Goal: Transaction & Acquisition: Download file/media

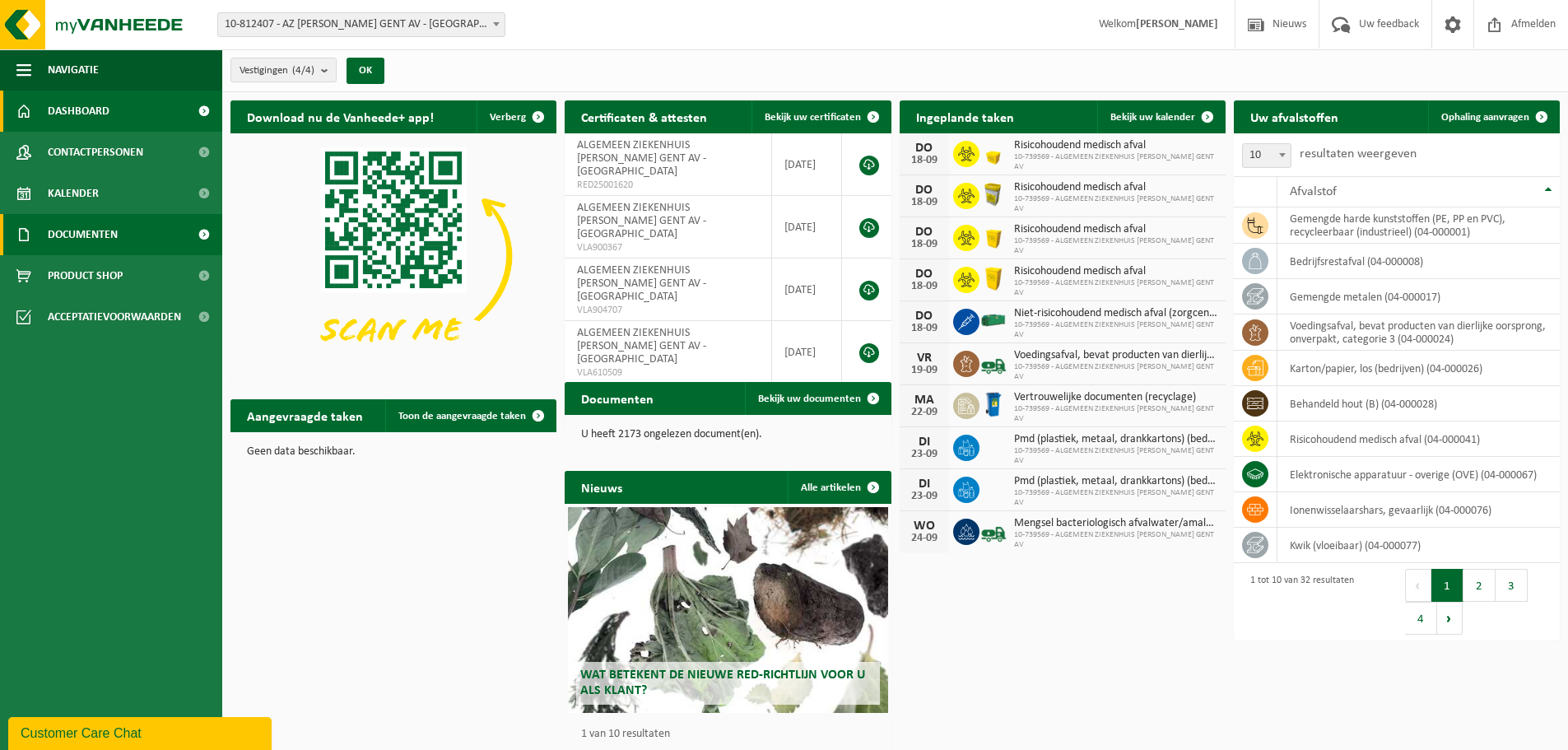
click at [207, 228] on span at bounding box center [203, 235] width 37 height 41
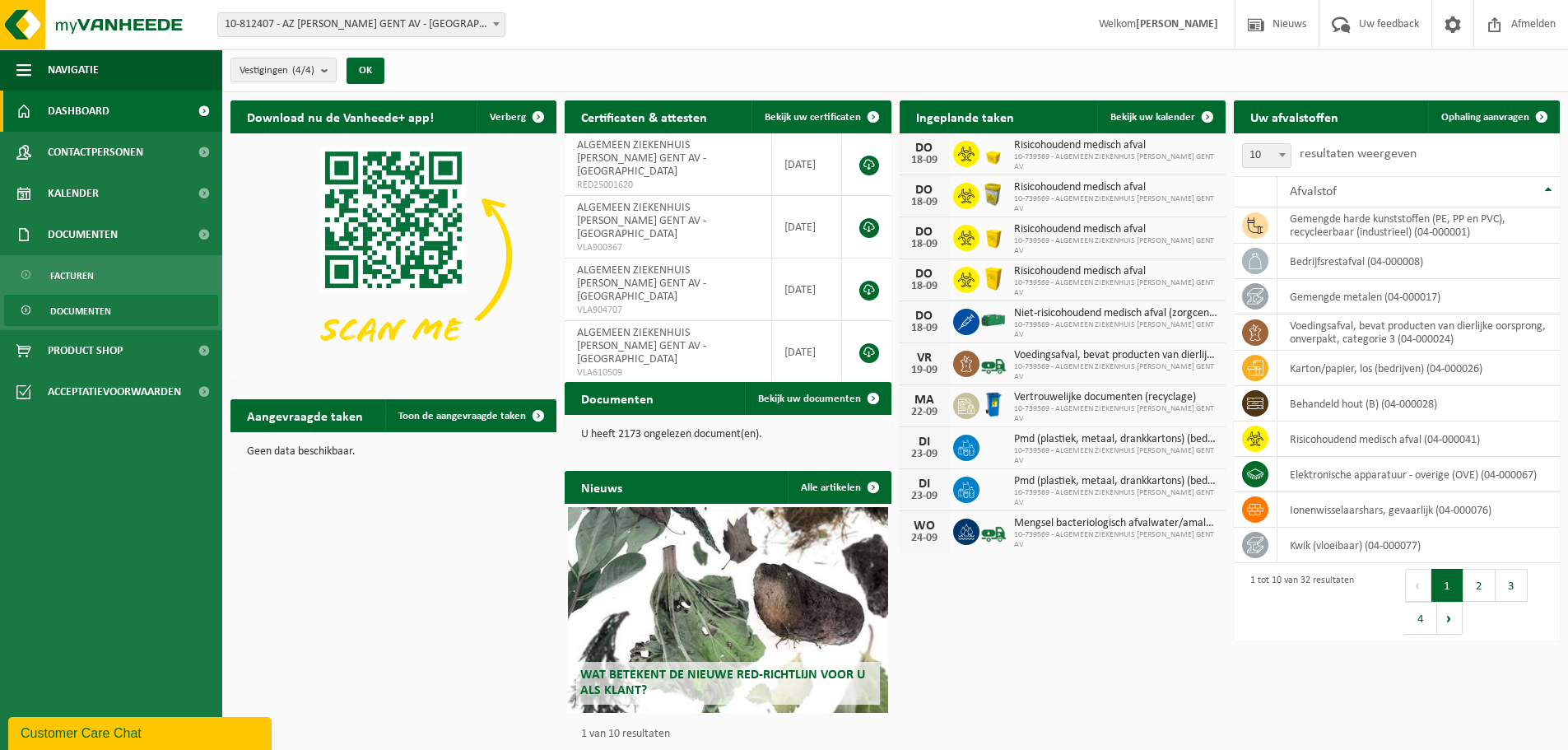
click at [75, 310] on span "Documenten" at bounding box center [81, 311] width 61 height 31
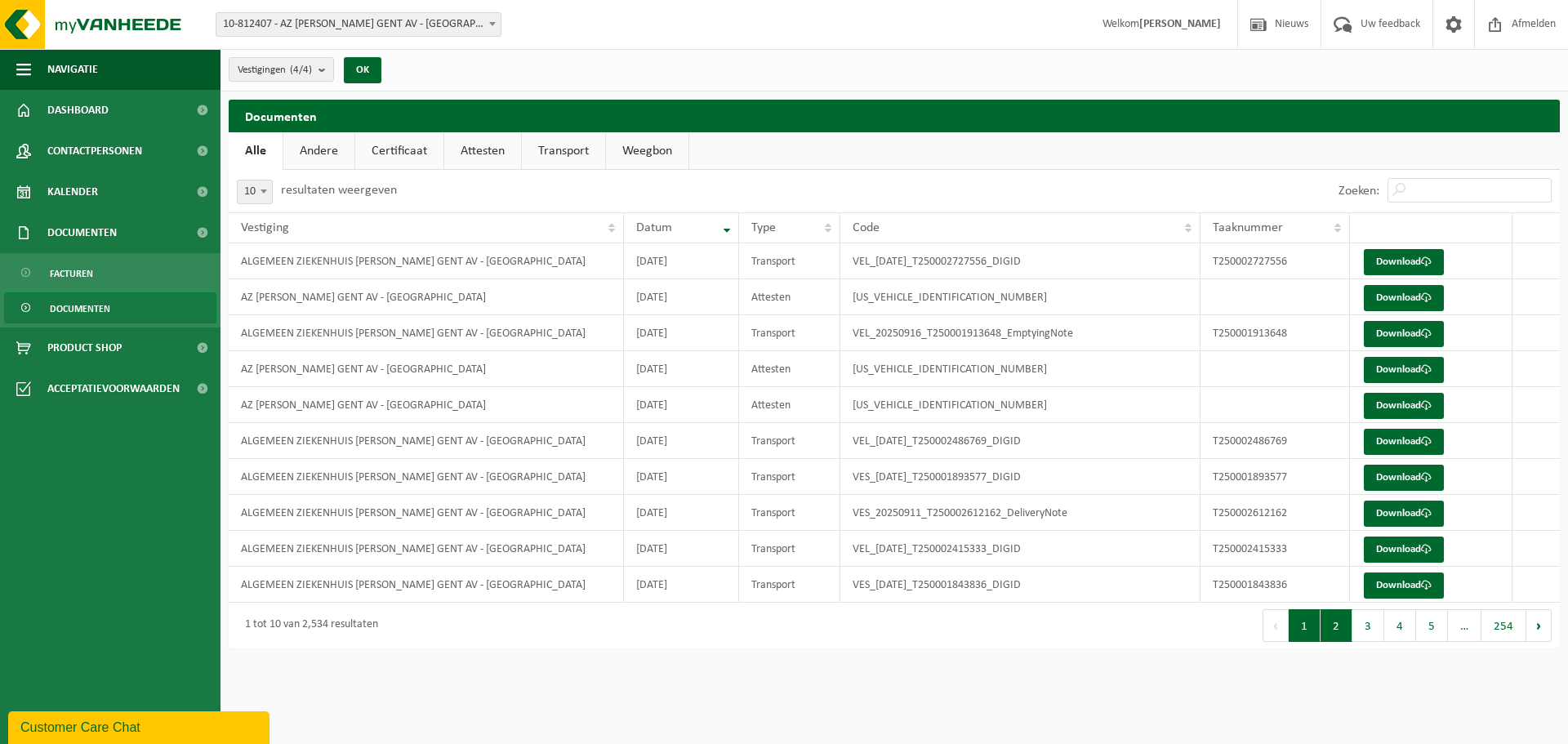
click at [1343, 633] on button "2" at bounding box center [1336, 625] width 32 height 33
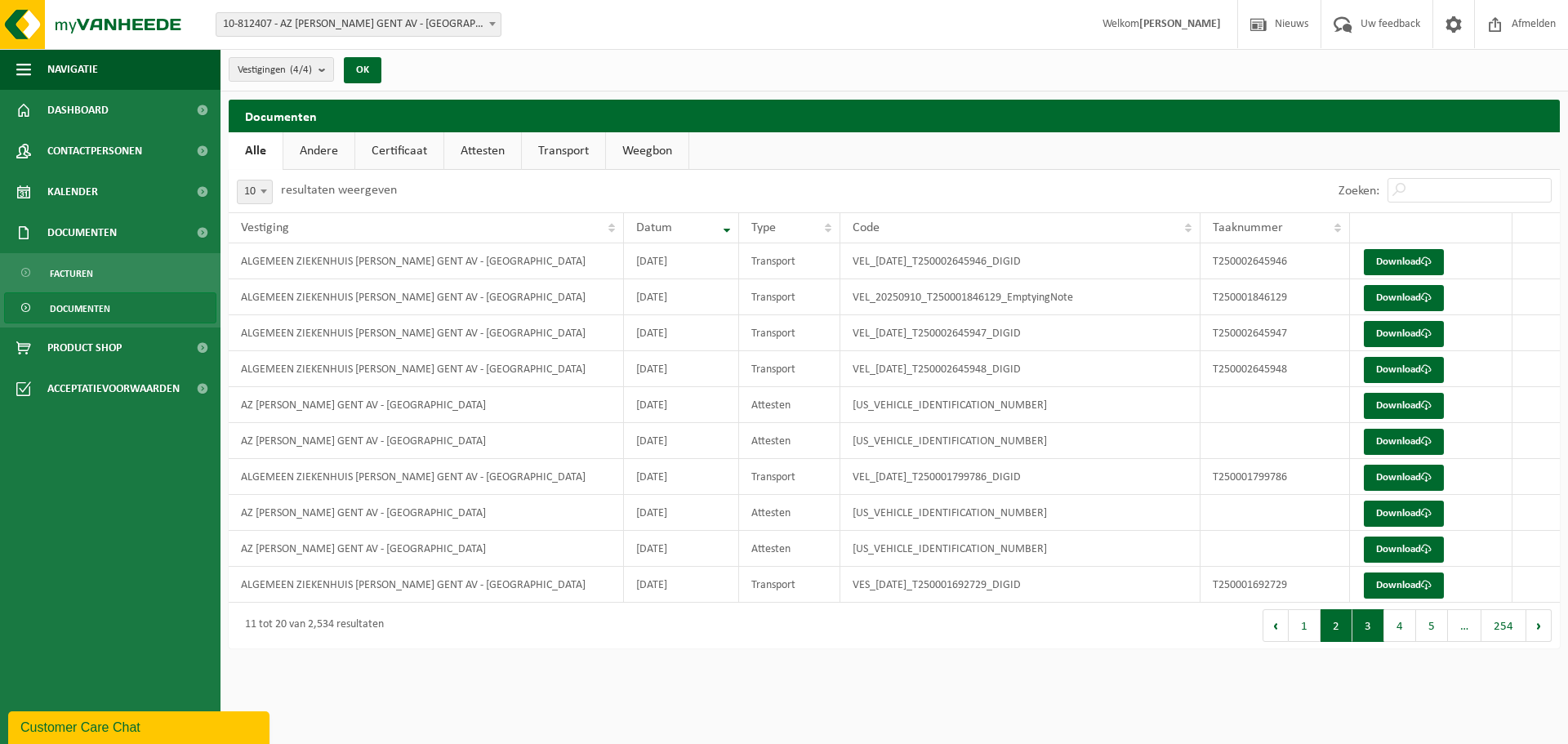
click at [1371, 637] on button "3" at bounding box center [1368, 625] width 32 height 33
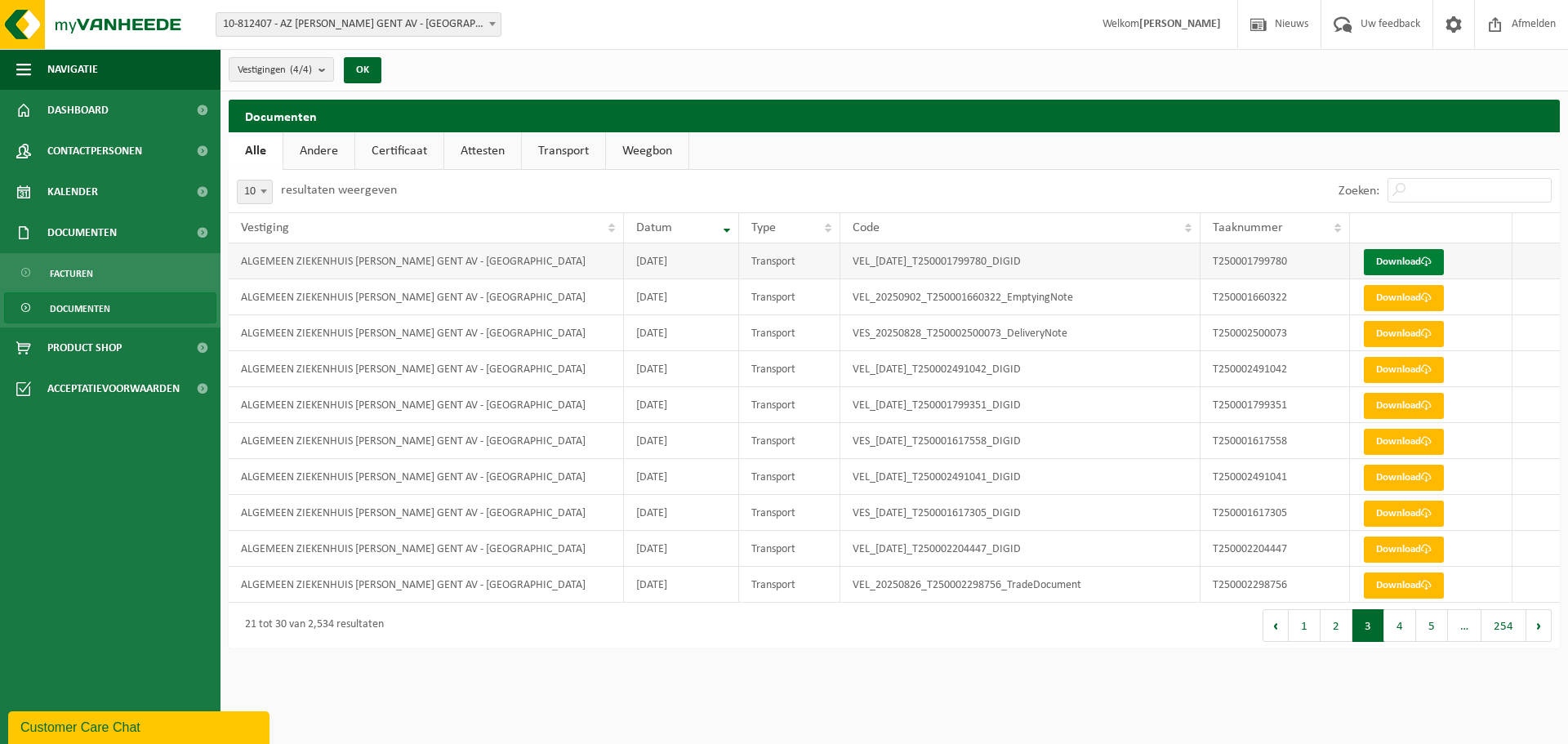
click at [1402, 259] on link "Download" at bounding box center [1404, 262] width 80 height 26
click at [1345, 626] on button "2" at bounding box center [1336, 625] width 32 height 33
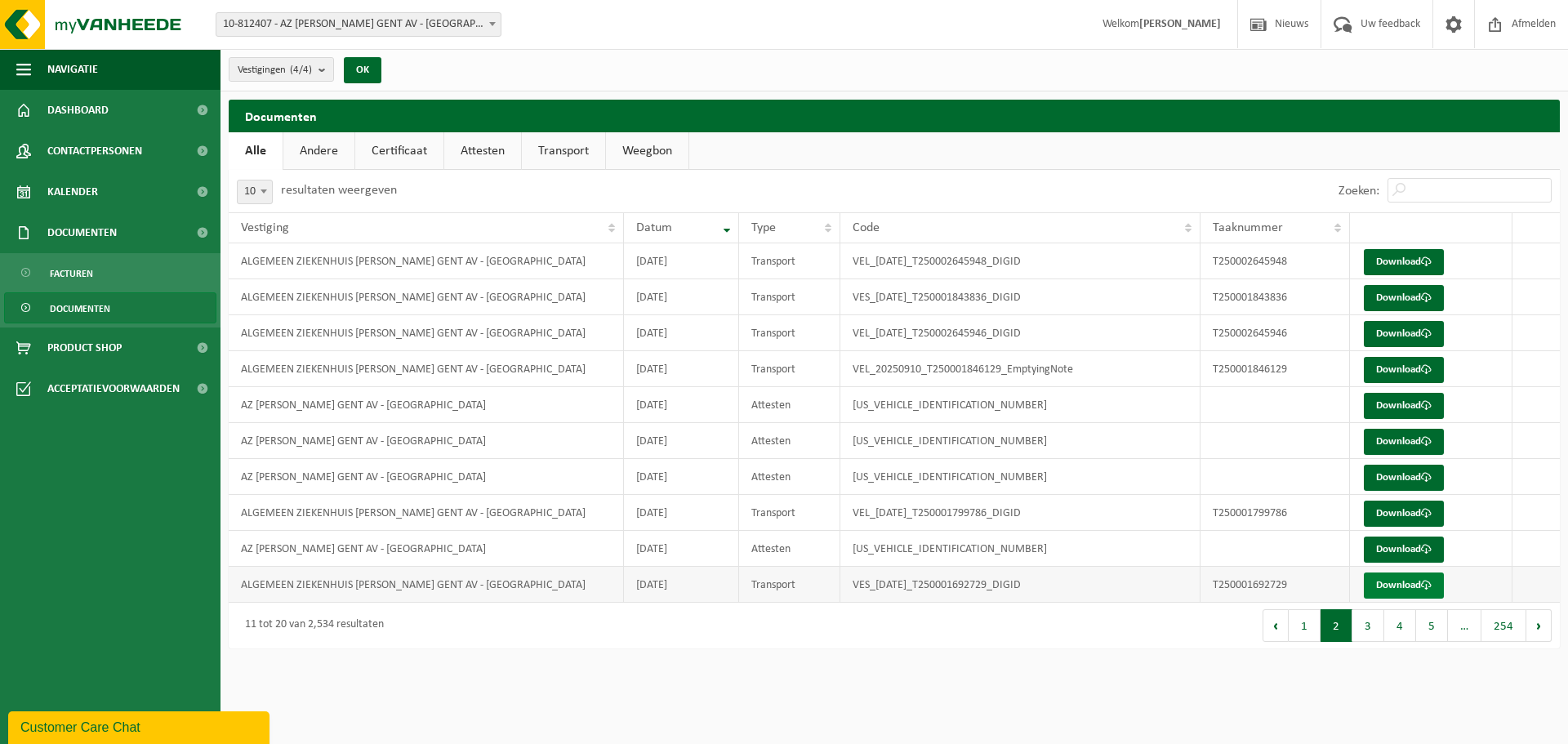
click at [1402, 590] on link "Download" at bounding box center [1404, 585] width 80 height 26
click at [1411, 556] on link "Download" at bounding box center [1404, 550] width 80 height 26
click at [1385, 512] on link "Download" at bounding box center [1404, 514] width 80 height 26
click at [1395, 445] on link "Download" at bounding box center [1404, 442] width 80 height 26
click at [1372, 628] on button "3" at bounding box center [1368, 625] width 32 height 33
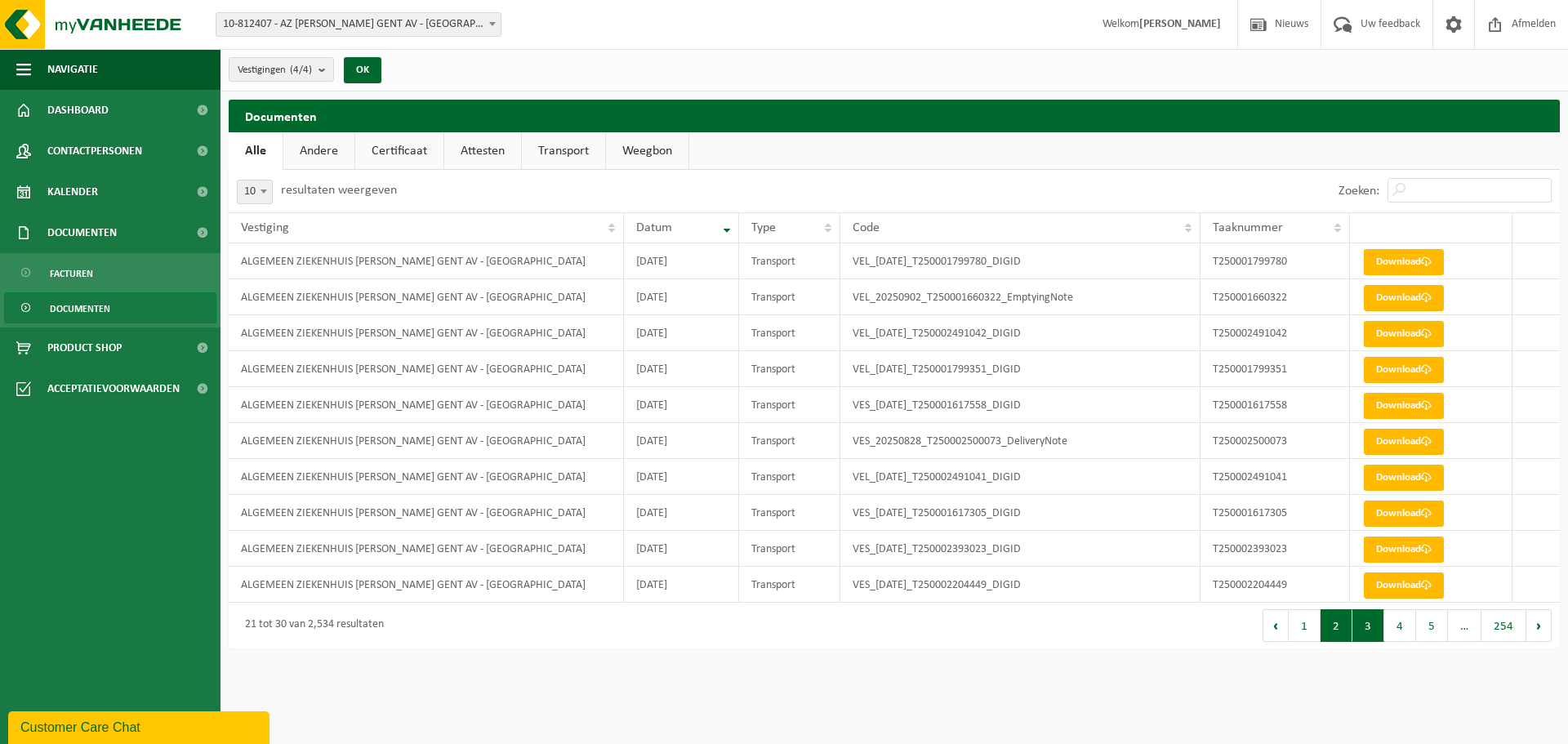
click at [1341, 636] on button "2" at bounding box center [1336, 625] width 32 height 33
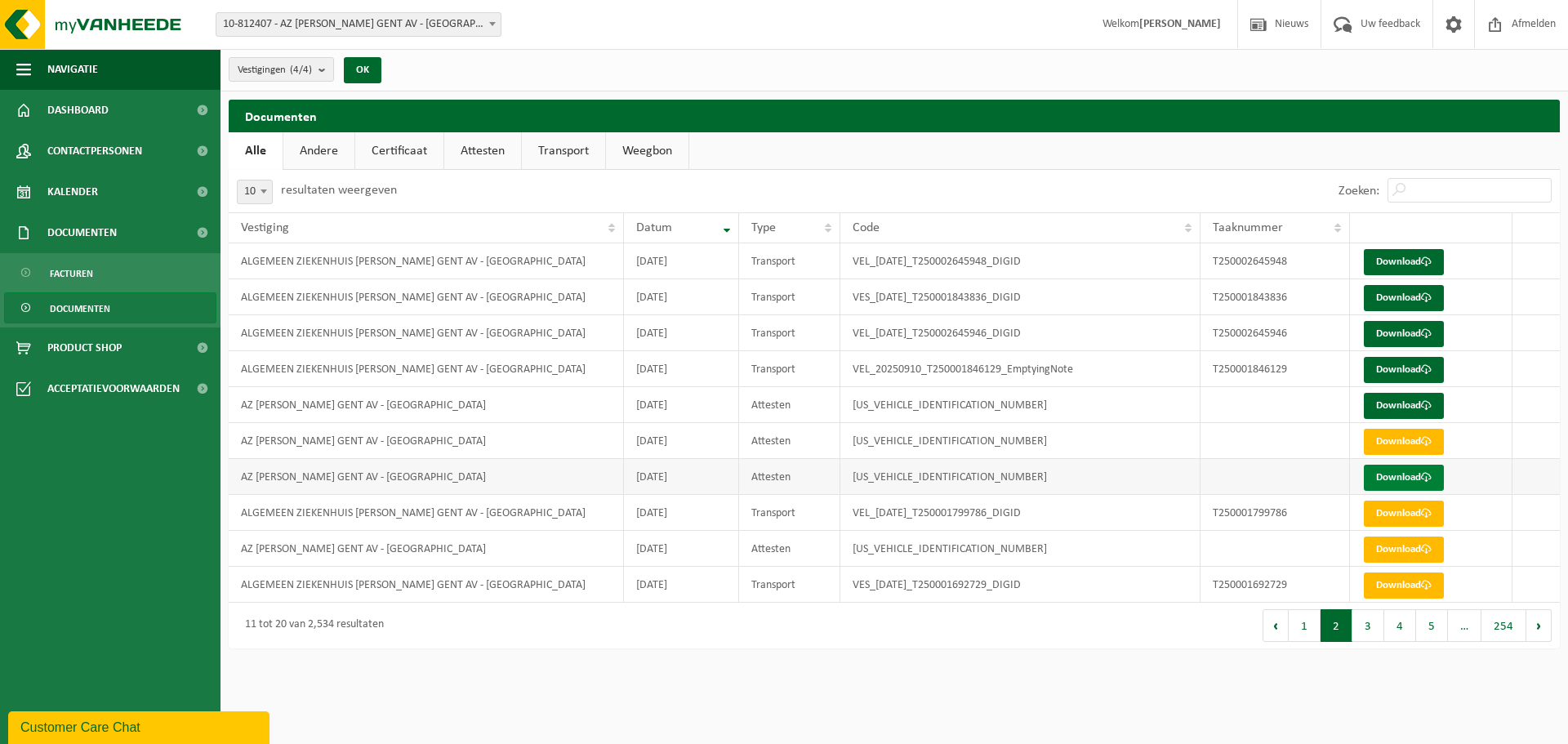
click at [1387, 478] on link "Download" at bounding box center [1404, 478] width 80 height 26
click at [1431, 407] on span at bounding box center [1426, 405] width 11 height 11
click at [1386, 369] on link "Download" at bounding box center [1404, 370] width 80 height 26
click at [1419, 329] on link "Download" at bounding box center [1404, 334] width 80 height 26
click at [1413, 303] on link "Download" at bounding box center [1404, 298] width 80 height 26
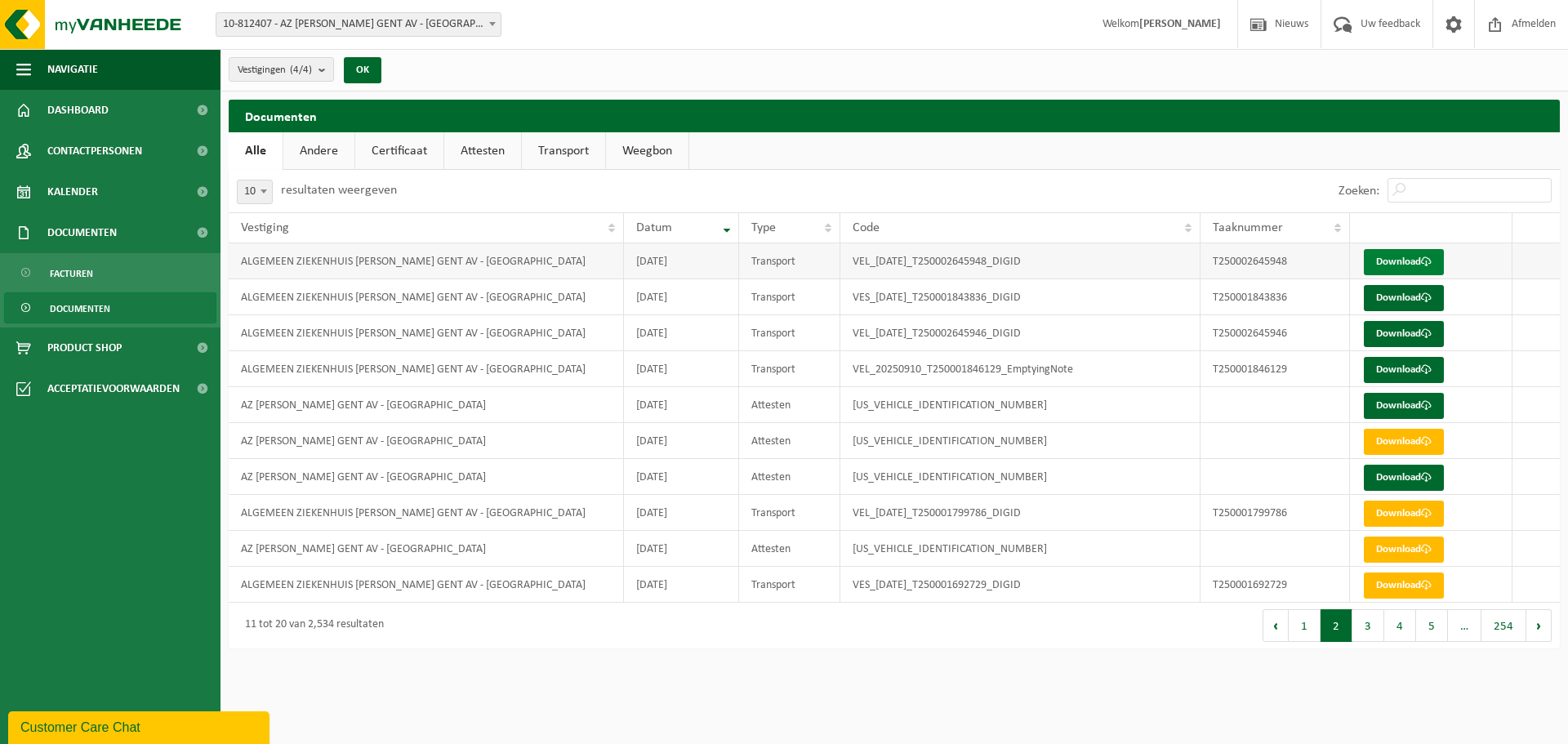
click at [1407, 265] on link "Download" at bounding box center [1404, 262] width 80 height 26
click at [1309, 626] on button "1" at bounding box center [1304, 625] width 32 height 33
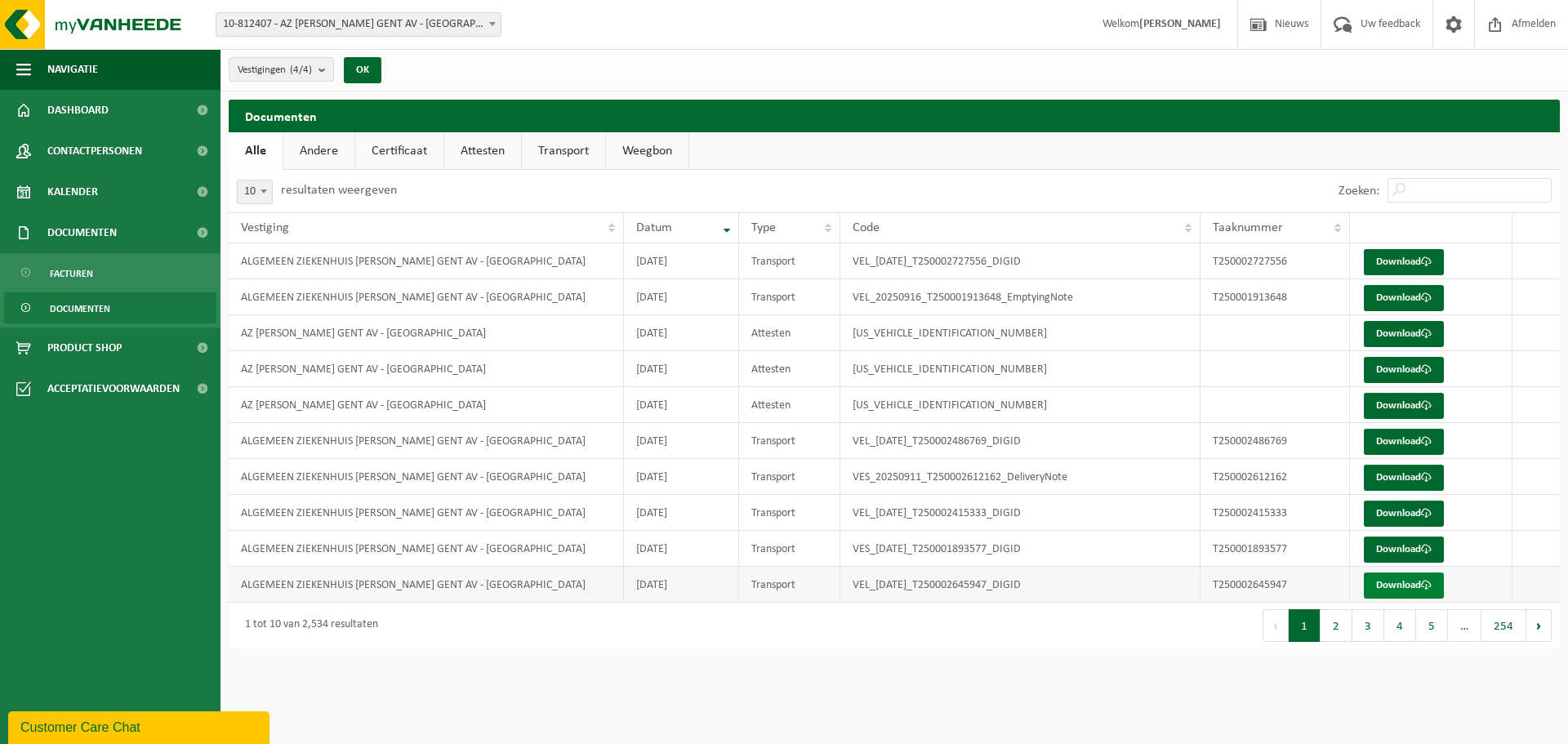
click at [1400, 582] on link "Download" at bounding box center [1404, 585] width 80 height 26
click at [1395, 550] on link "Download" at bounding box center [1404, 550] width 80 height 26
click at [1404, 509] on link "Download" at bounding box center [1404, 514] width 80 height 26
click at [1379, 476] on link "Download" at bounding box center [1404, 478] width 80 height 26
click at [1395, 438] on link "Download" at bounding box center [1404, 442] width 80 height 26
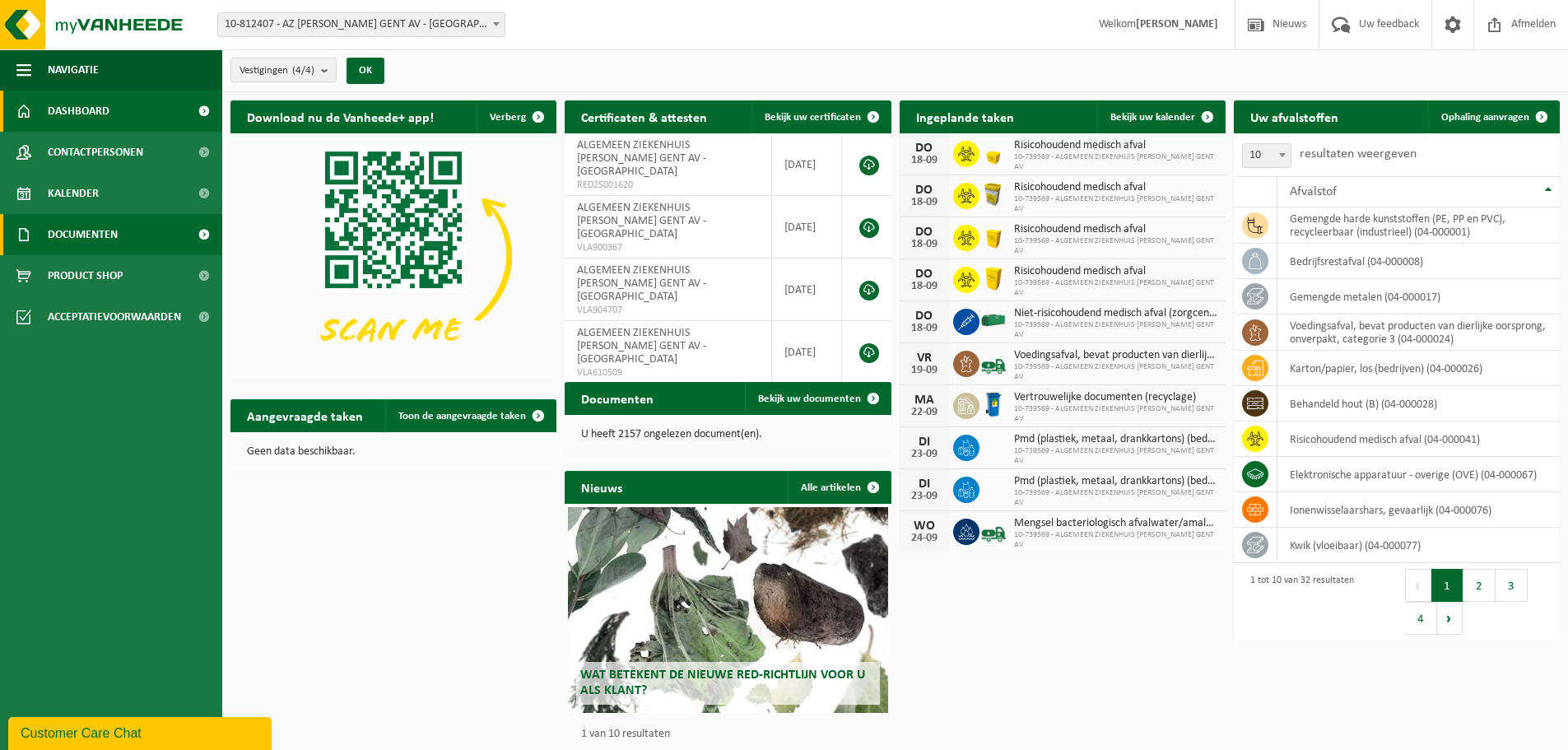
click at [102, 235] on span "Documenten" at bounding box center [83, 235] width 70 height 41
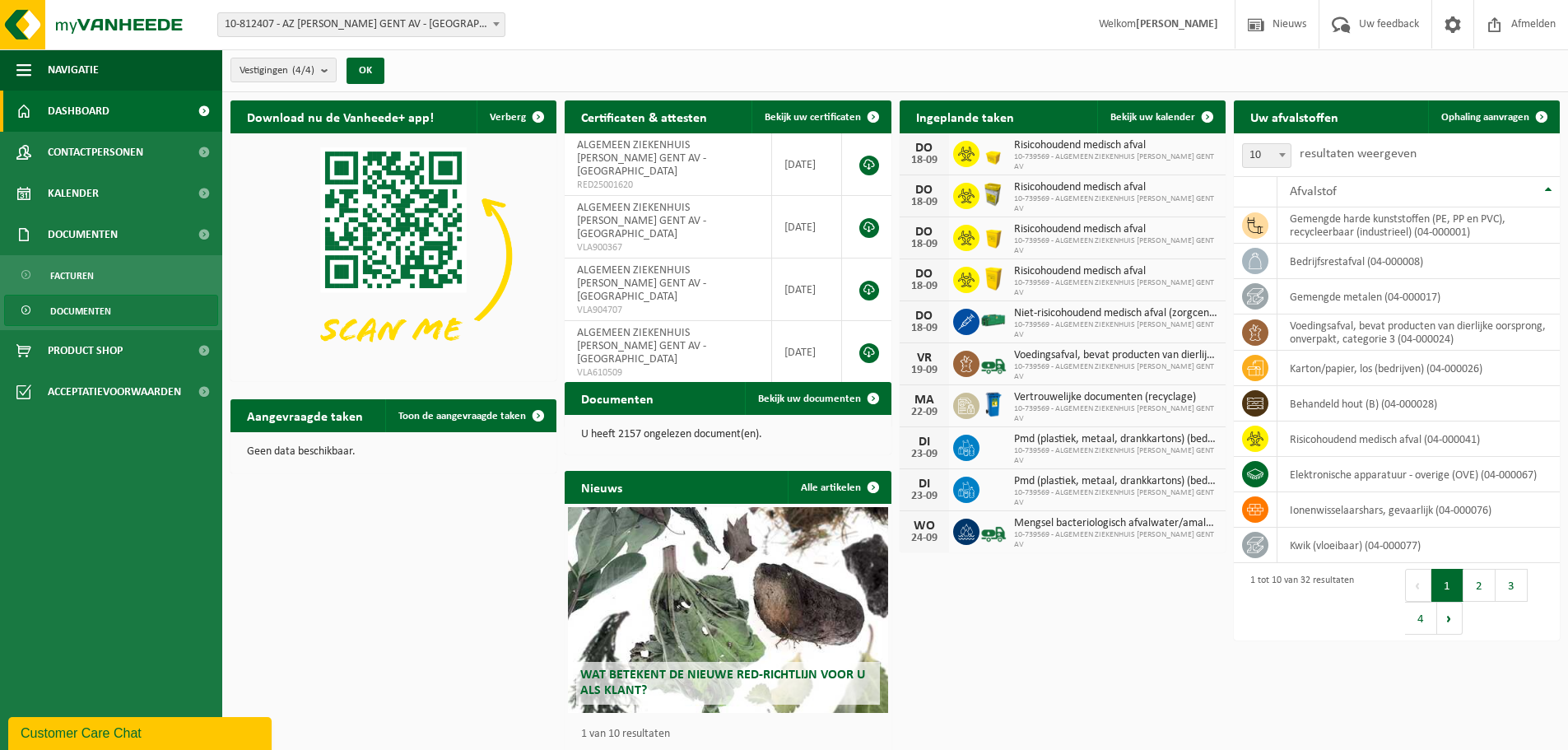
click at [107, 308] on span "Documenten" at bounding box center [81, 311] width 61 height 31
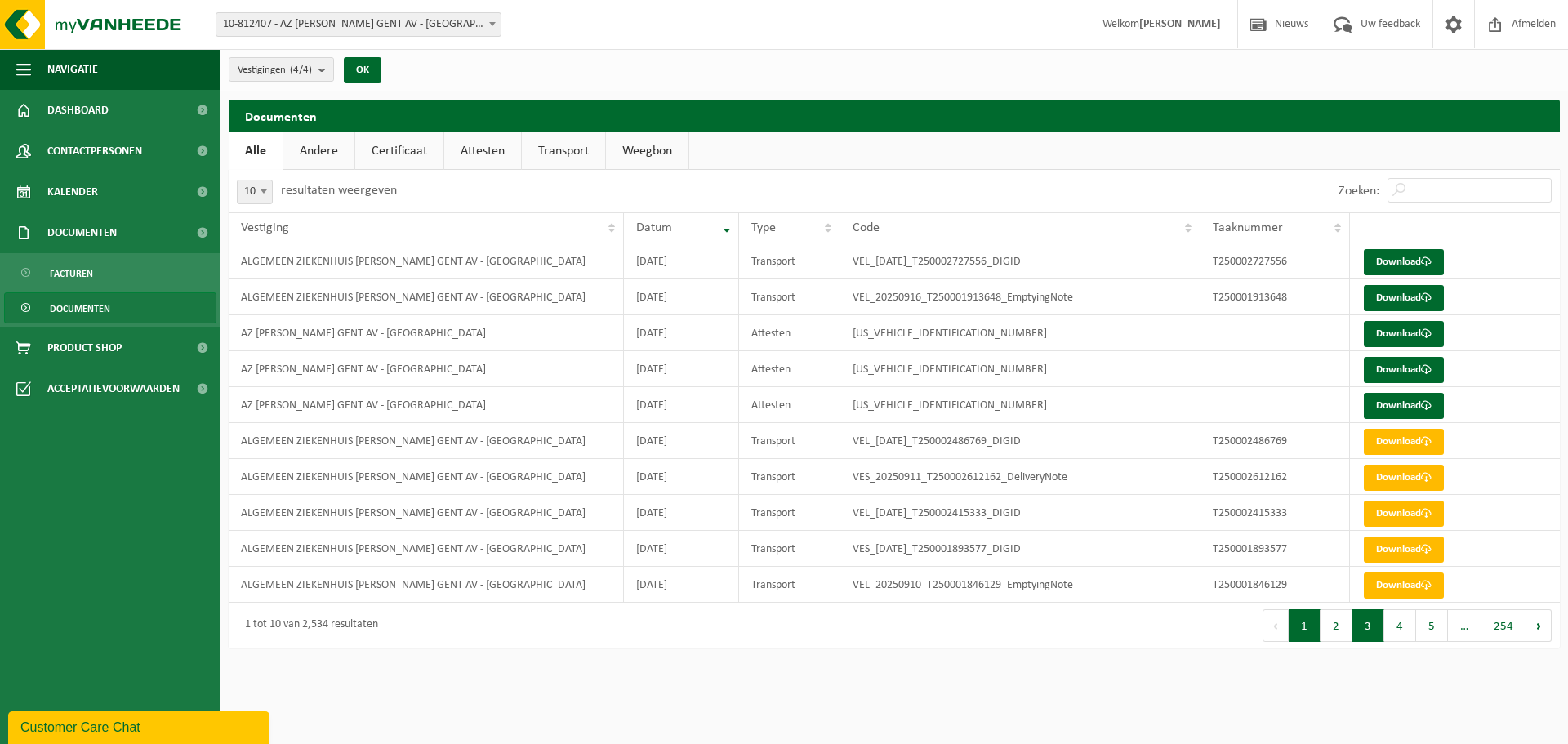
click at [1372, 629] on button "3" at bounding box center [1368, 625] width 32 height 33
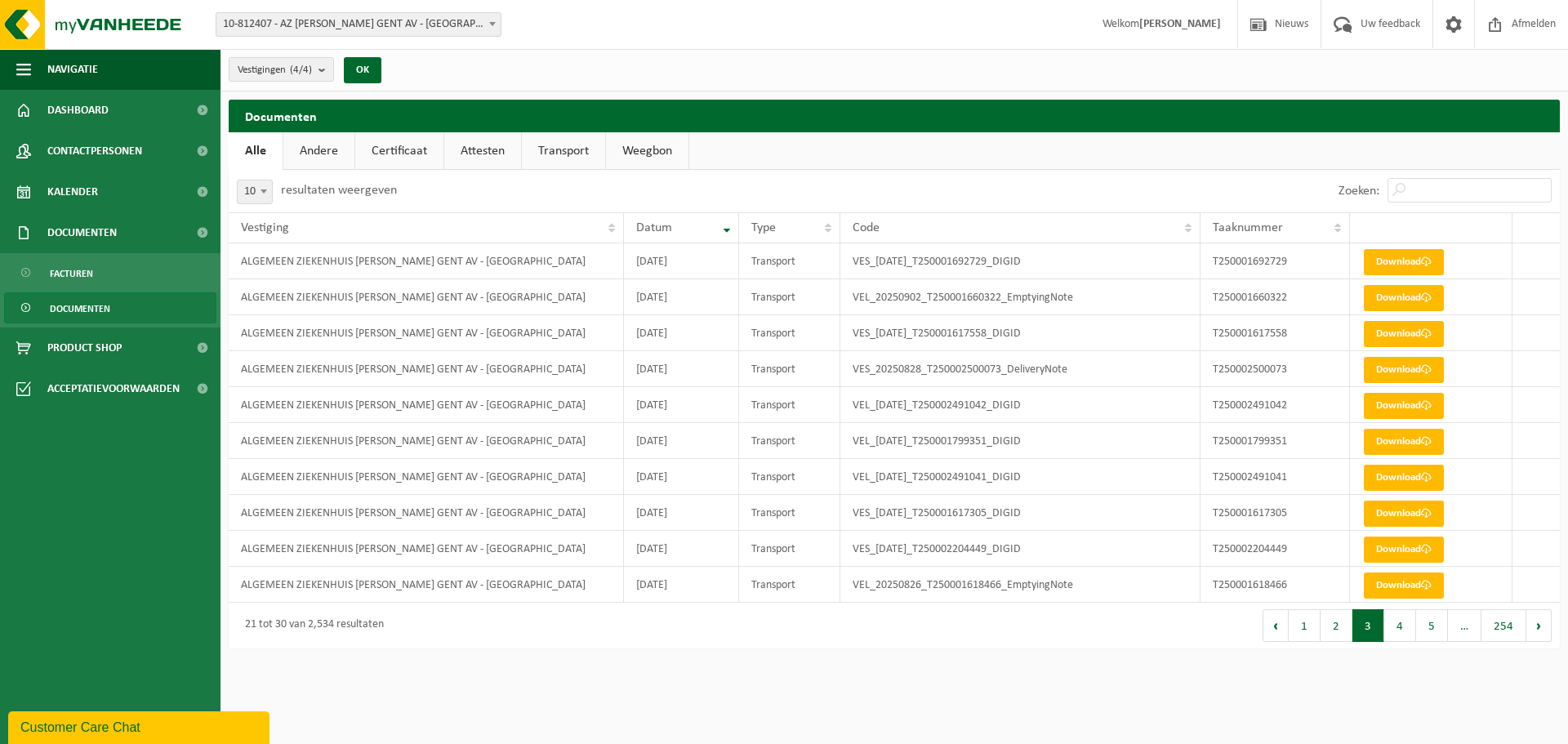
click at [1339, 633] on button "2" at bounding box center [1336, 625] width 32 height 33
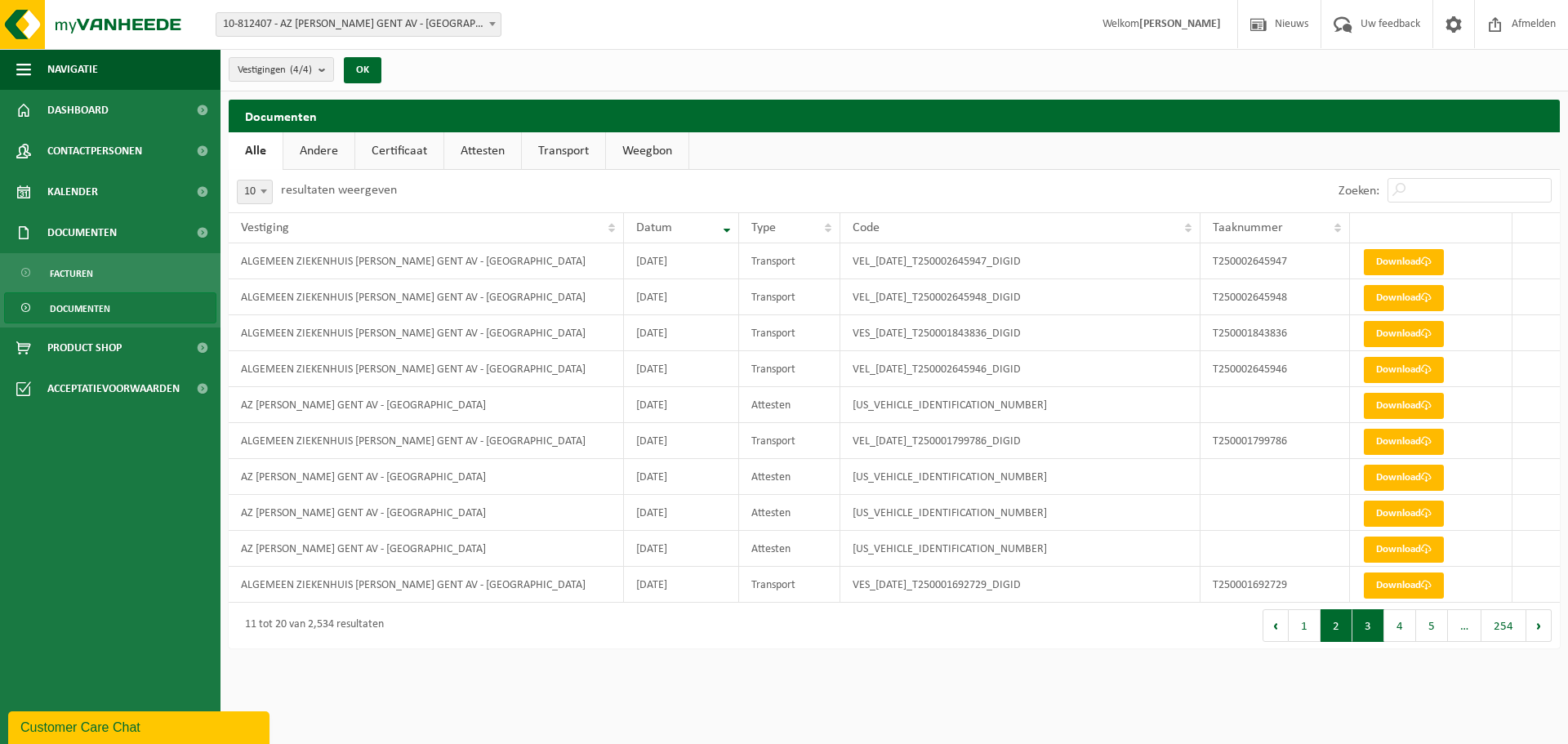
click at [1374, 633] on button "3" at bounding box center [1368, 625] width 32 height 33
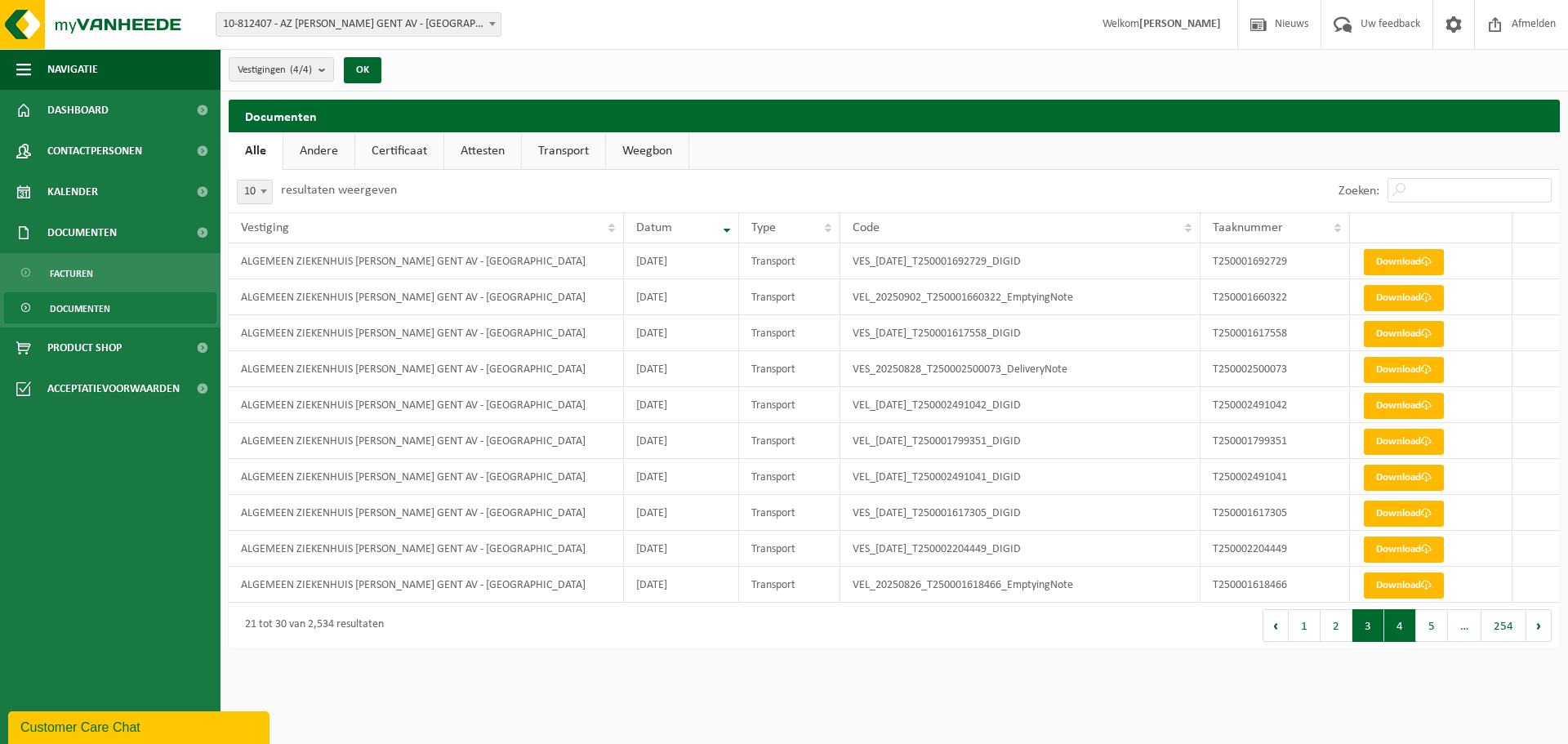
click at [1395, 629] on button "4" at bounding box center [1400, 625] width 32 height 33
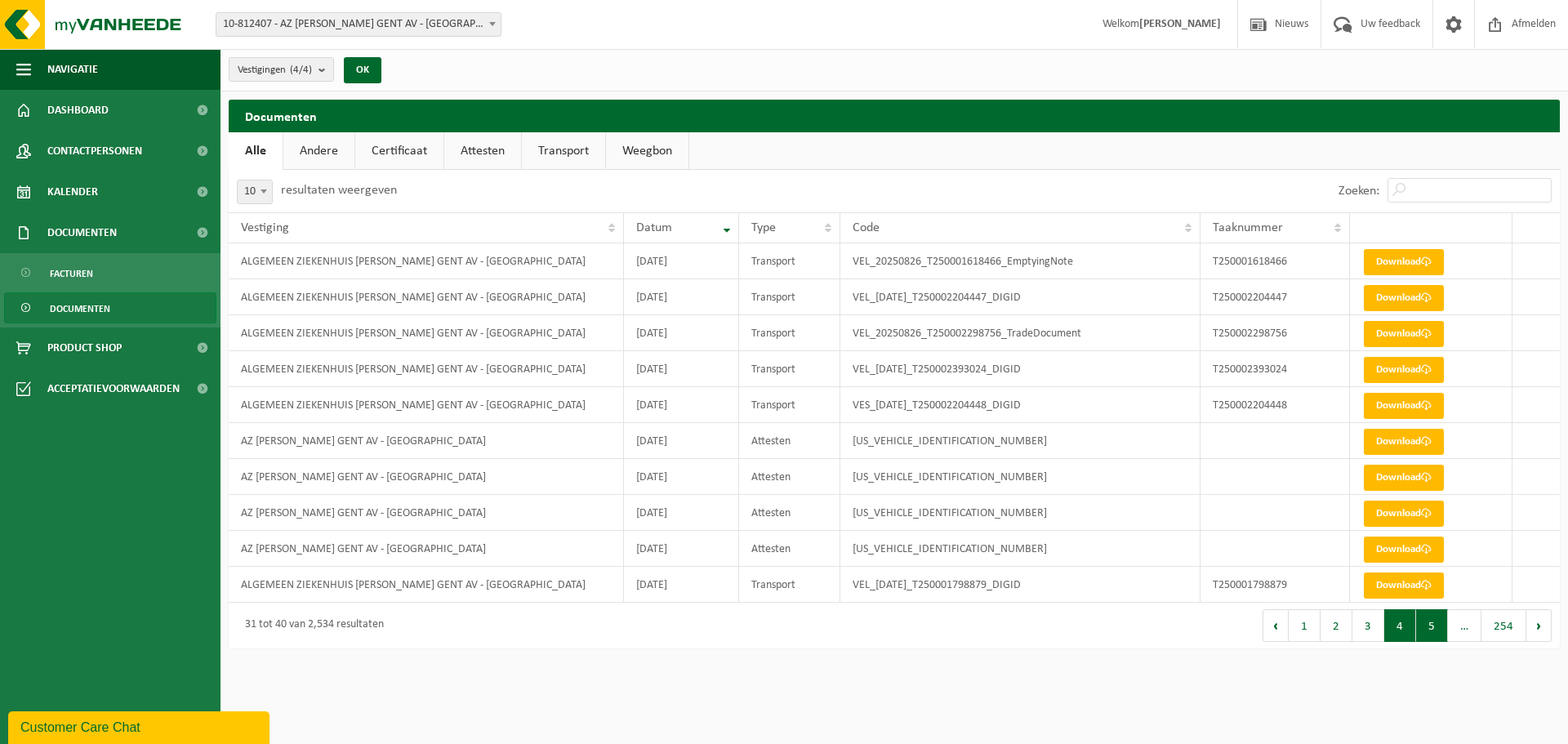
click at [1429, 634] on button "5" at bounding box center [1432, 625] width 32 height 33
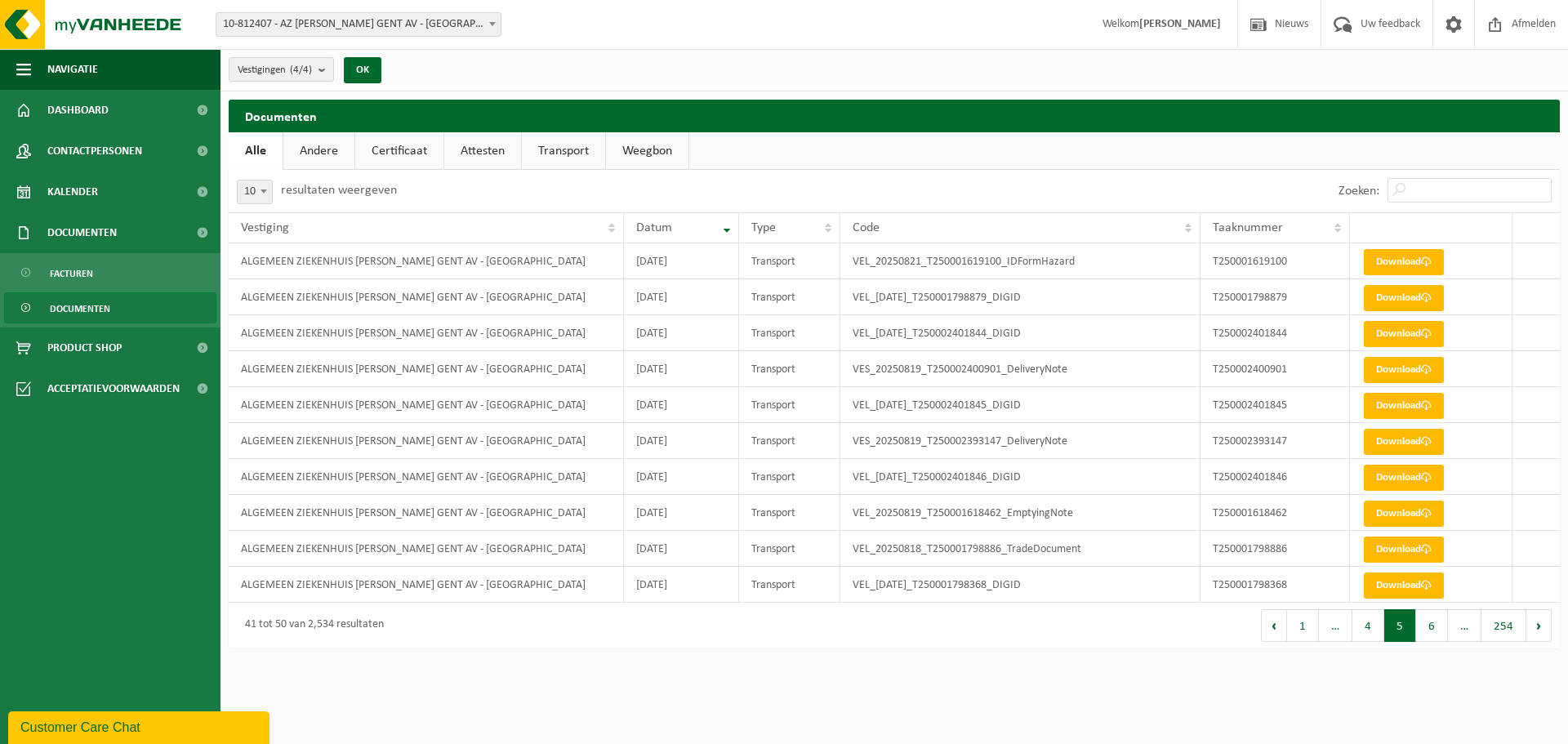
click at [1302, 632] on button "1" at bounding box center [1302, 625] width 32 height 33
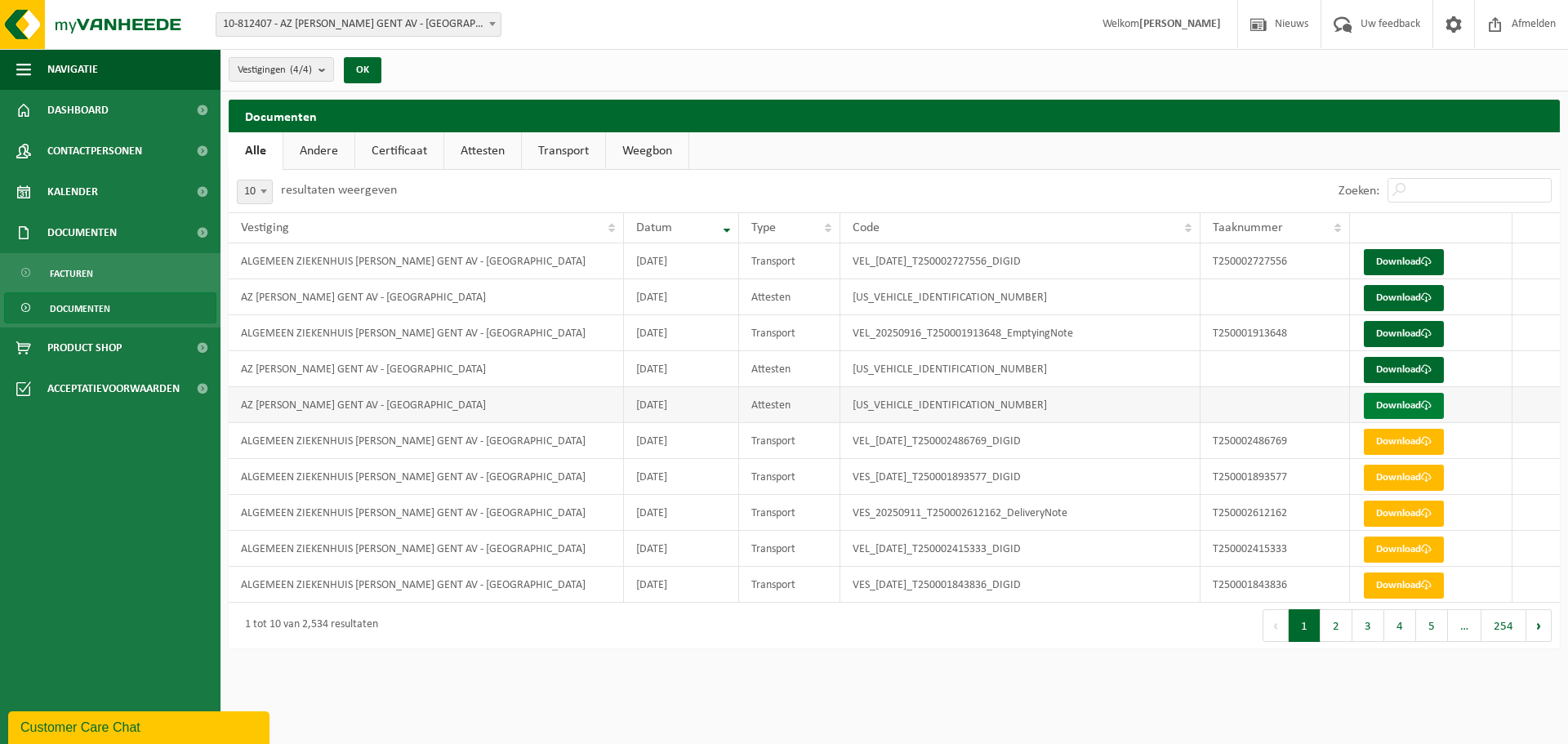
click at [1401, 401] on link "Download" at bounding box center [1404, 406] width 80 height 26
click at [1395, 370] on link "Download" at bounding box center [1404, 370] width 80 height 26
click at [1415, 301] on link "Download" at bounding box center [1404, 298] width 80 height 26
click at [1413, 262] on link "Download" at bounding box center [1404, 262] width 80 height 26
click at [1337, 628] on button "2" at bounding box center [1336, 625] width 32 height 33
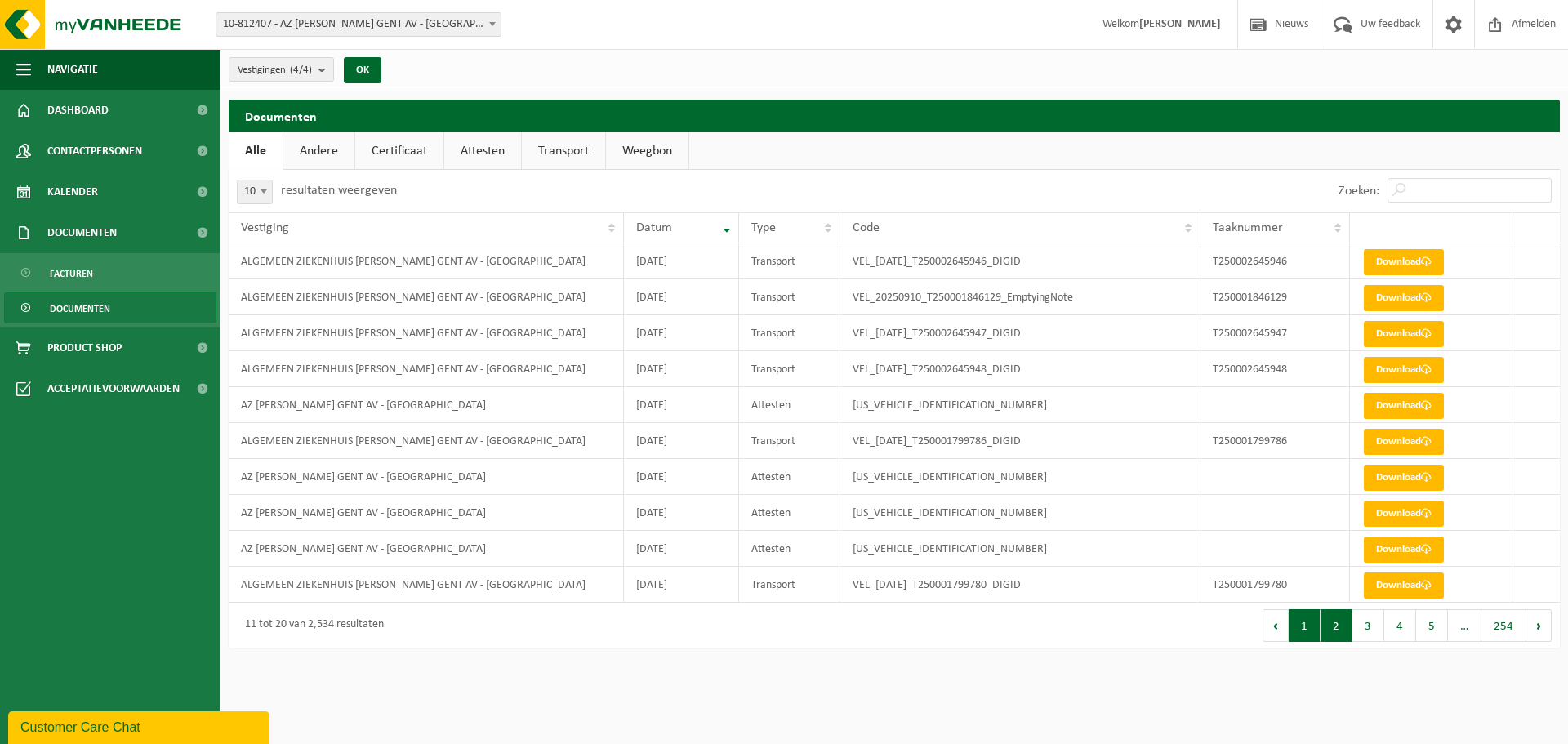
click at [1309, 628] on button "1" at bounding box center [1304, 625] width 32 height 33
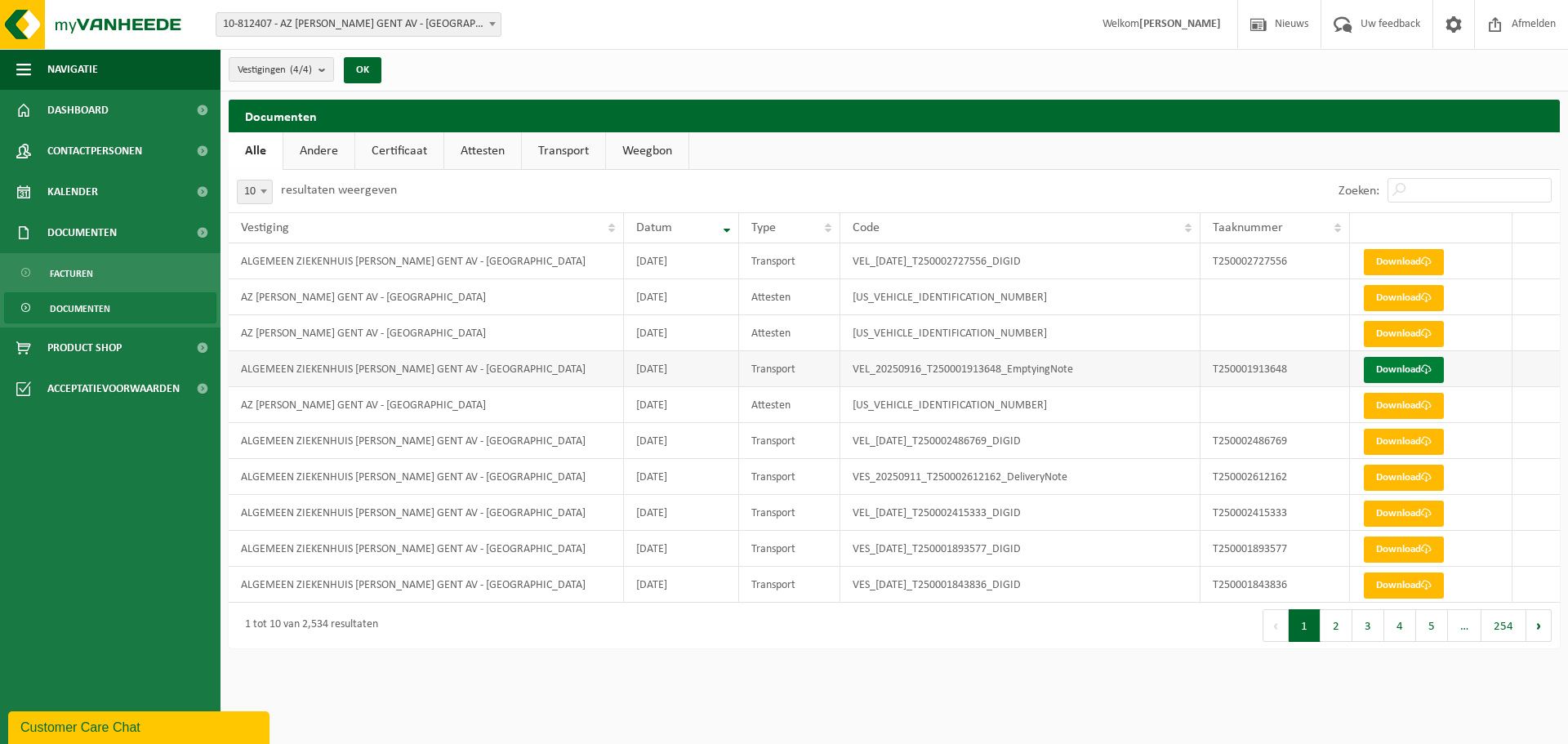
click at [1402, 374] on link "Download" at bounding box center [1404, 370] width 80 height 26
